Goal: Transaction & Acquisition: Book appointment/travel/reservation

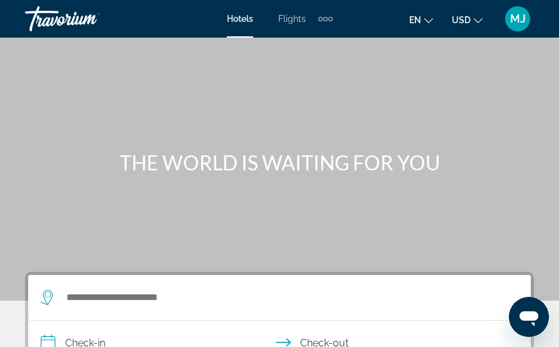
click at [329, 20] on div "Extra navigation items" at bounding box center [331, 19] width 4 height 4
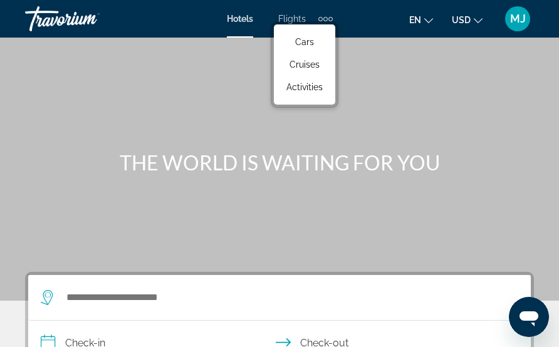
click at [329, 20] on div "Extra navigation items" at bounding box center [331, 19] width 4 height 4
click at [520, 20] on span "MJ" at bounding box center [518, 19] width 16 height 13
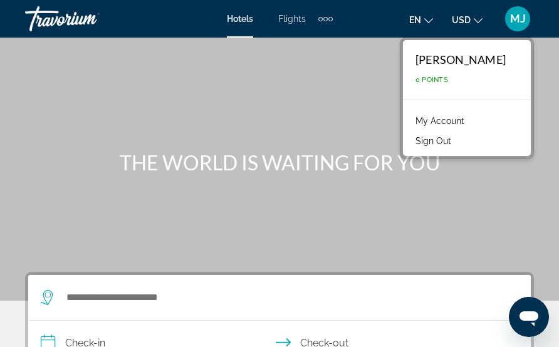
click at [338, 106] on div "Main content" at bounding box center [279, 150] width 559 height 301
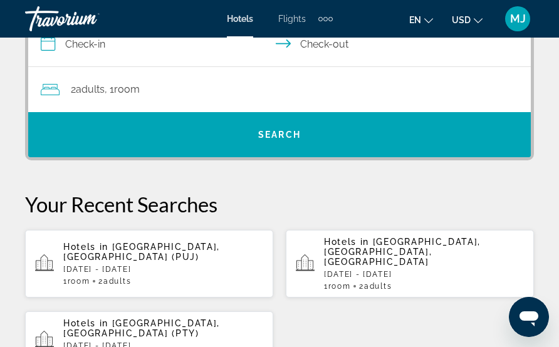
scroll to position [295, 0]
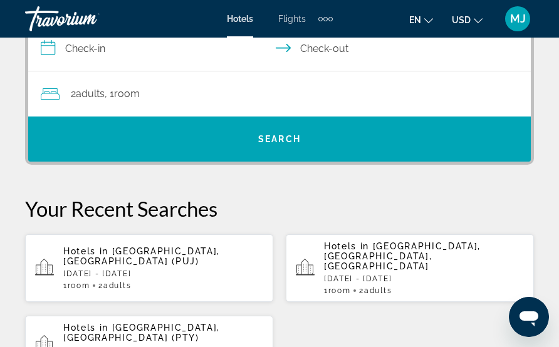
click at [139, 259] on p "Hotels in [GEOGRAPHIC_DATA], [GEOGRAPHIC_DATA] (PUJ)" at bounding box center [163, 256] width 200 height 20
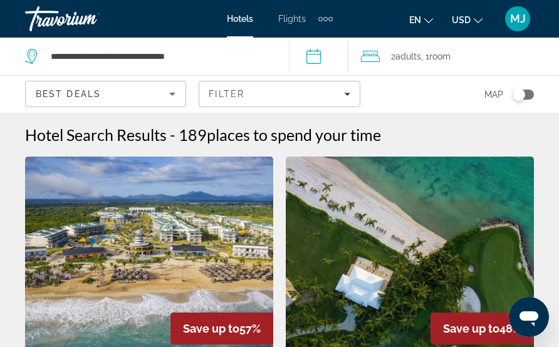
scroll to position [1, 0]
